Goal: Task Accomplishment & Management: Use online tool/utility

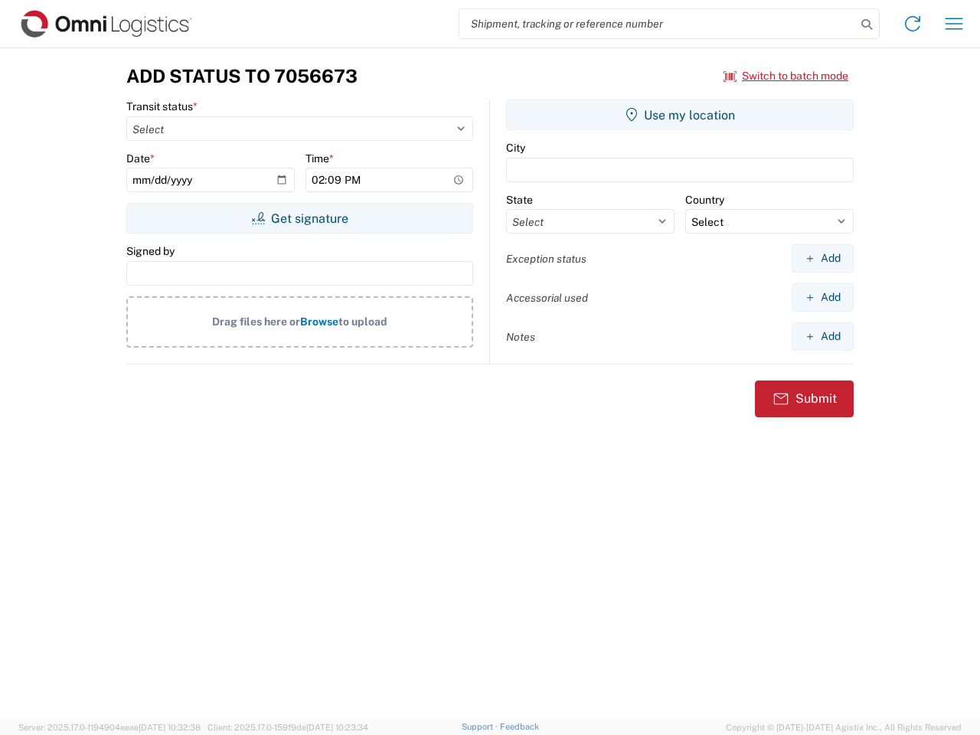
click at [658, 24] on input "search" at bounding box center [657, 23] width 397 height 29
click at [867, 24] on icon at bounding box center [866, 24] width 21 height 21
click at [913, 24] on icon at bounding box center [912, 23] width 24 height 24
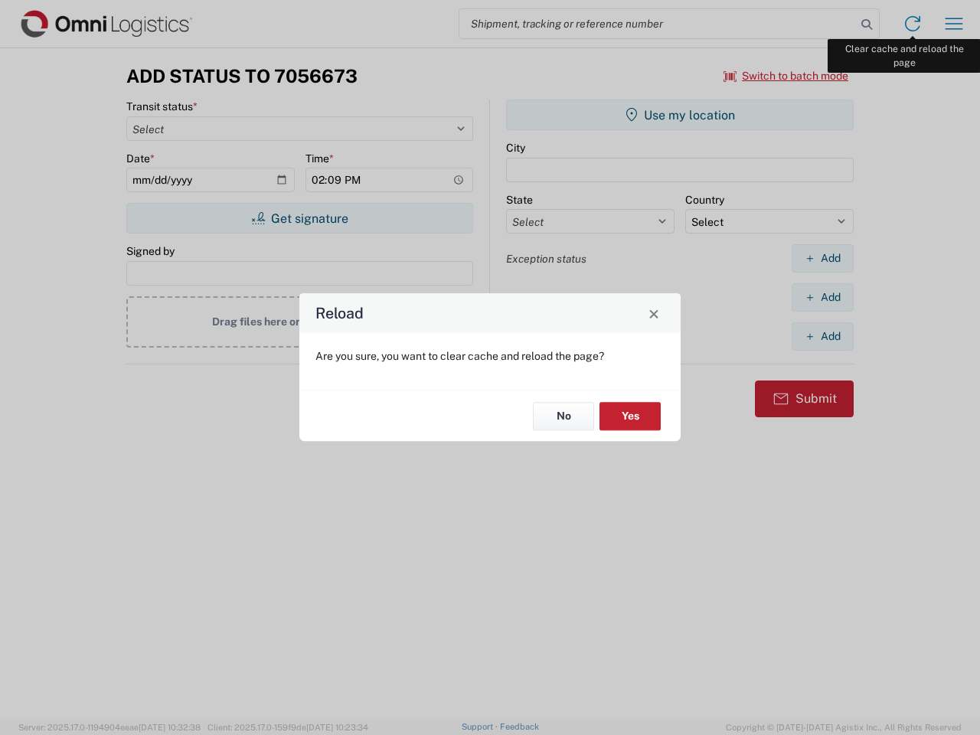
click at [954, 24] on div "Reload Are you sure, you want to clear cache and reload the page? No Yes" at bounding box center [490, 367] width 980 height 735
click at [786, 76] on div "Reload Are you sure, you want to clear cache and reload the page? No Yes" at bounding box center [490, 367] width 980 height 735
click at [299, 218] on div "Reload Are you sure, you want to clear cache and reload the page? No Yes" at bounding box center [490, 367] width 980 height 735
click at [680, 115] on div "Reload Are you sure, you want to clear cache and reload the page? No Yes" at bounding box center [490, 367] width 980 height 735
click at [822, 258] on div "Reload Are you sure, you want to clear cache and reload the page? No Yes" at bounding box center [490, 367] width 980 height 735
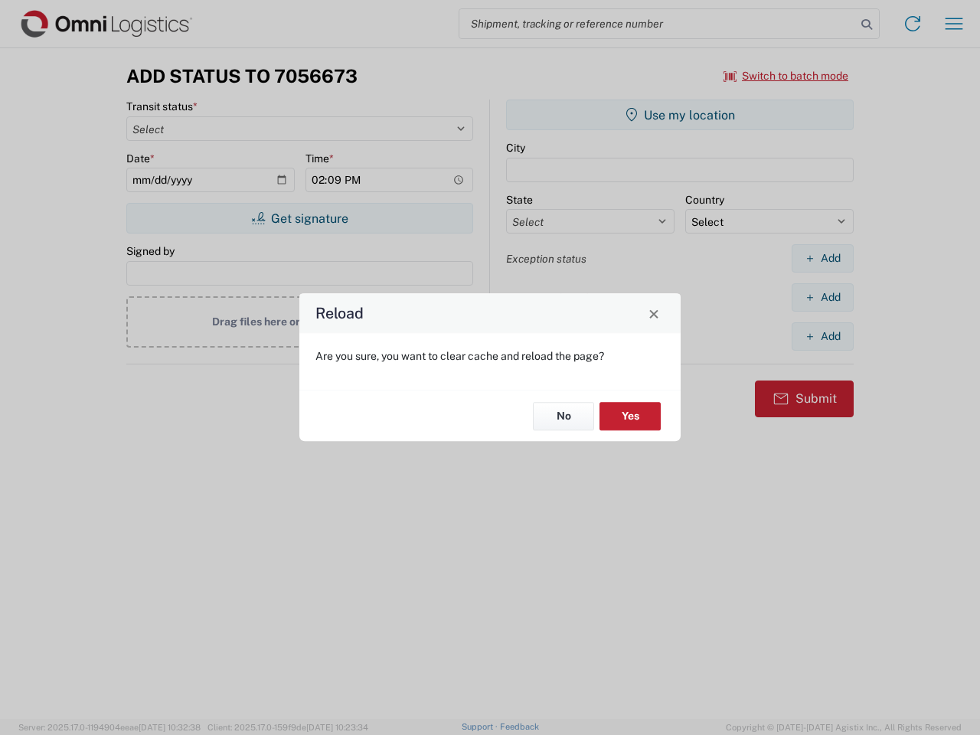
click at [822, 297] on div "Reload Are you sure, you want to clear cache and reload the page? No Yes" at bounding box center [490, 367] width 980 height 735
click at [822, 336] on div "Reload Are you sure, you want to clear cache and reload the page? No Yes" at bounding box center [490, 367] width 980 height 735
